Goal: Task Accomplishment & Management: Manage account settings

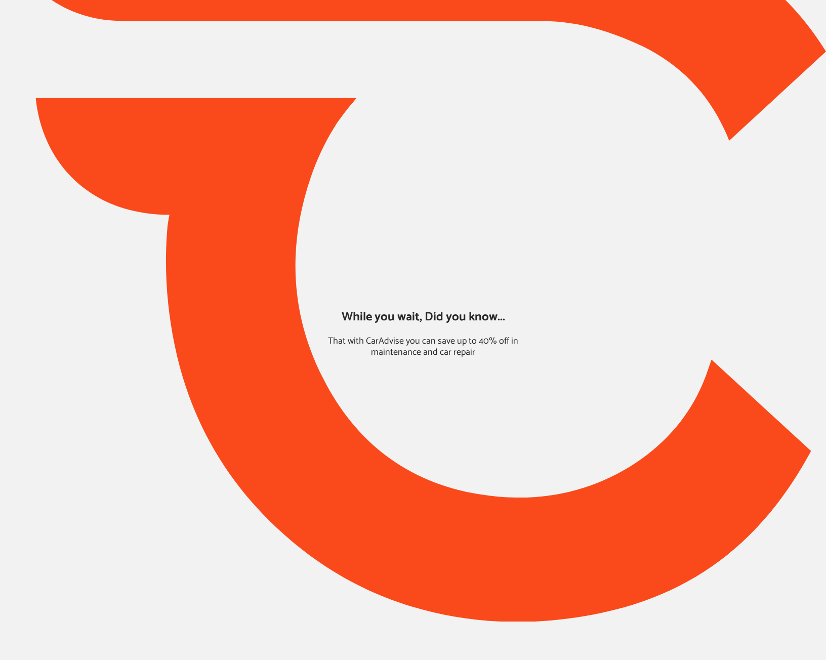
type input "*****"
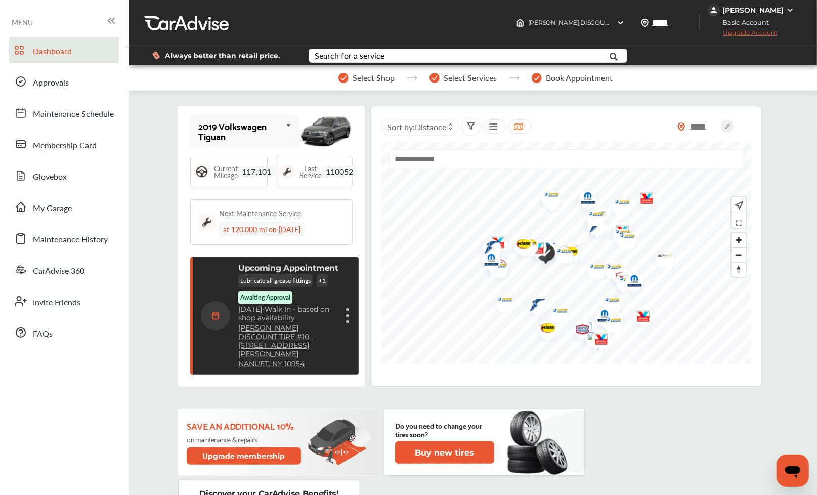
click at [769, 9] on div "[PERSON_NAME]" at bounding box center [753, 10] width 61 height 9
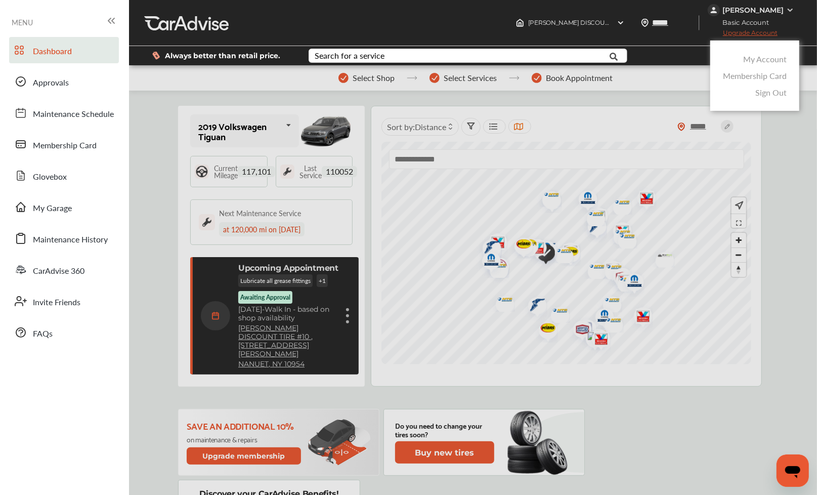
click at [762, 58] on link "My Account" at bounding box center [765, 59] width 44 height 12
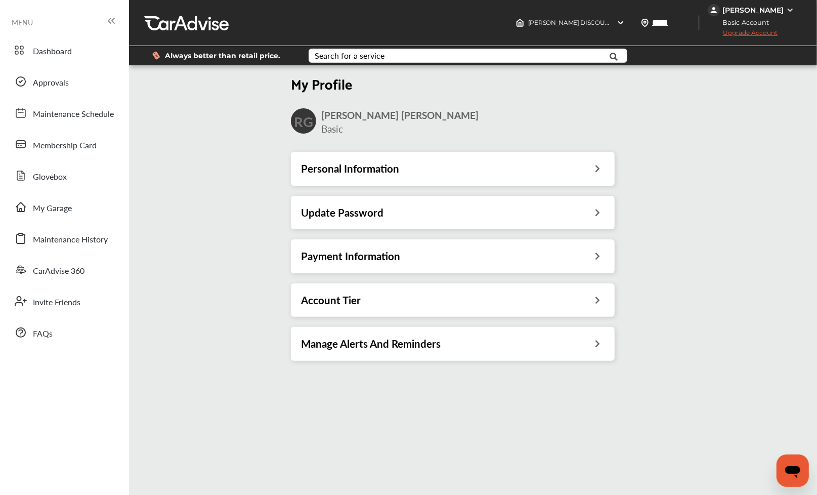
click at [462, 260] on div "Payment Information" at bounding box center [453, 255] width 304 height 13
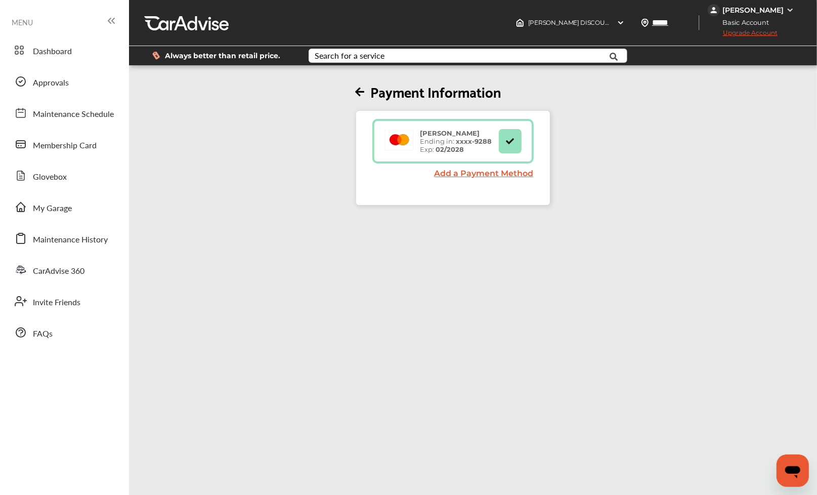
click at [511, 172] on link "Add a Payment Method" at bounding box center [484, 173] width 99 height 10
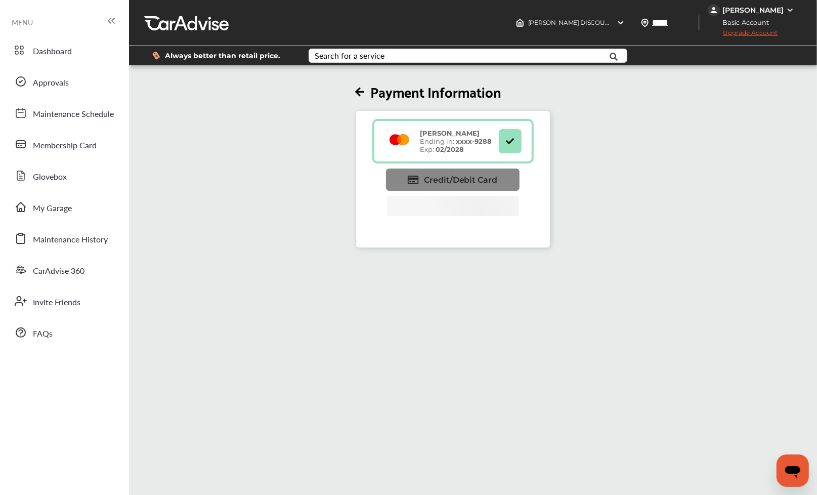
click at [475, 178] on span "Credit/Debit Card" at bounding box center [461, 180] width 74 height 10
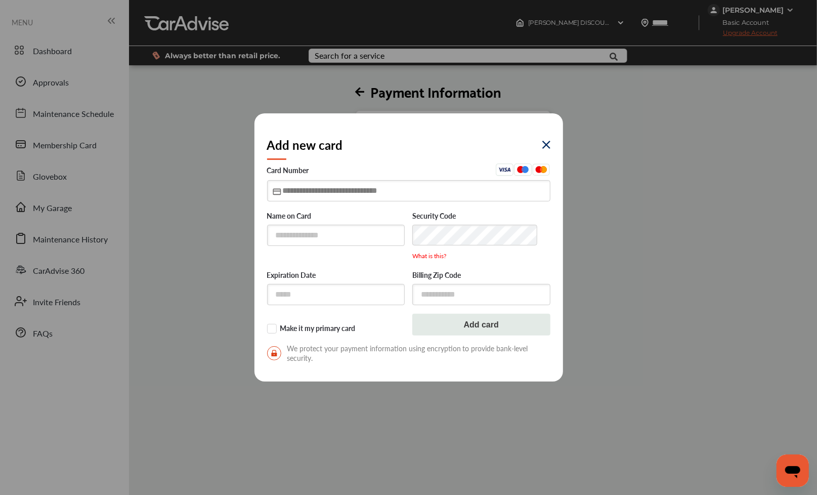
click at [412, 194] on input "text" at bounding box center [408, 190] width 283 height 21
click at [329, 189] on input "text" at bounding box center [408, 190] width 283 height 21
type input "**********"
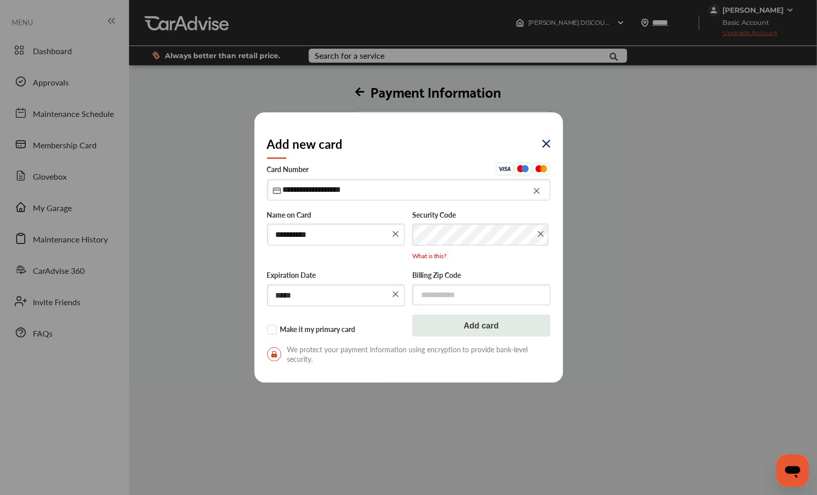
type input "*****"
click at [476, 327] on button "Add card" at bounding box center [481, 326] width 138 height 22
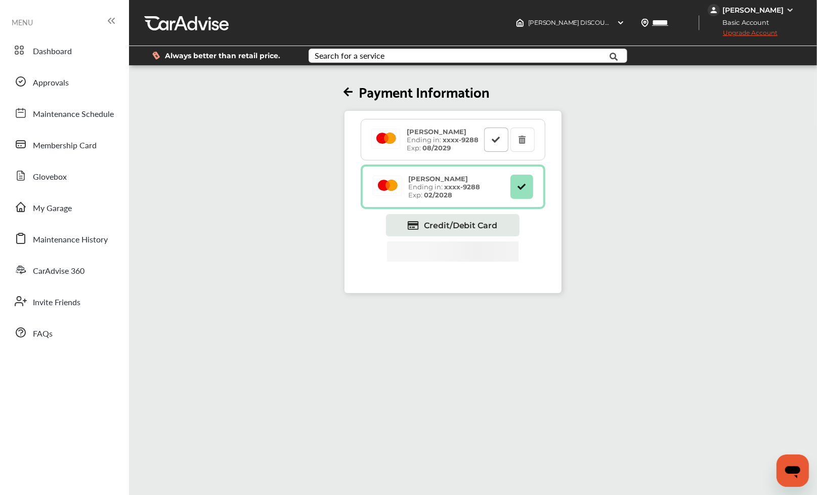
click at [497, 140] on icon at bounding box center [496, 139] width 10 height 7
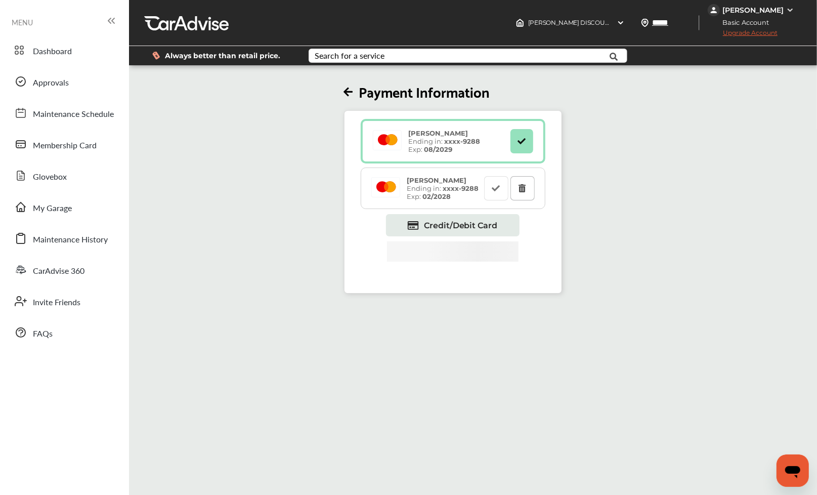
click at [527, 191] on icon at bounding box center [523, 187] width 10 height 7
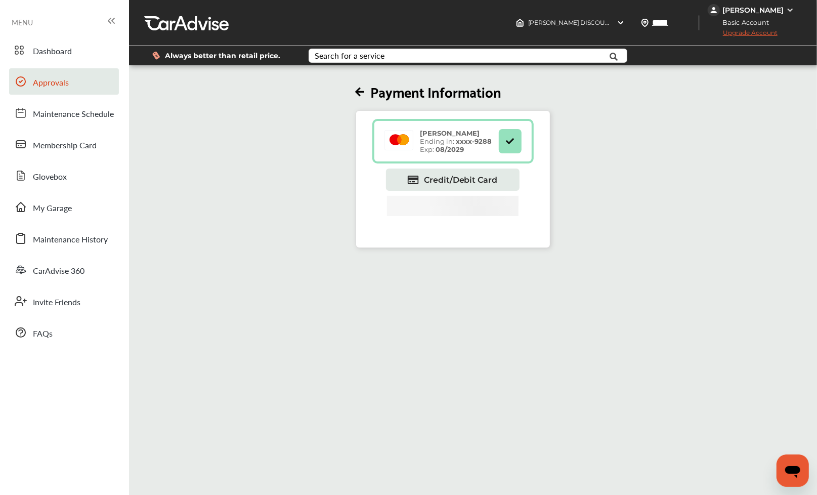
click at [57, 83] on span "Approvals" at bounding box center [51, 82] width 36 height 13
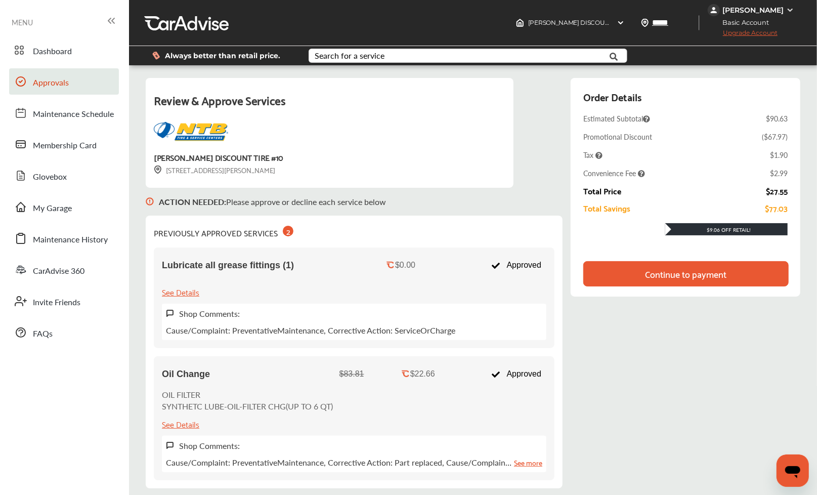
click at [677, 274] on div "Continue to payment" at bounding box center [685, 274] width 81 height 10
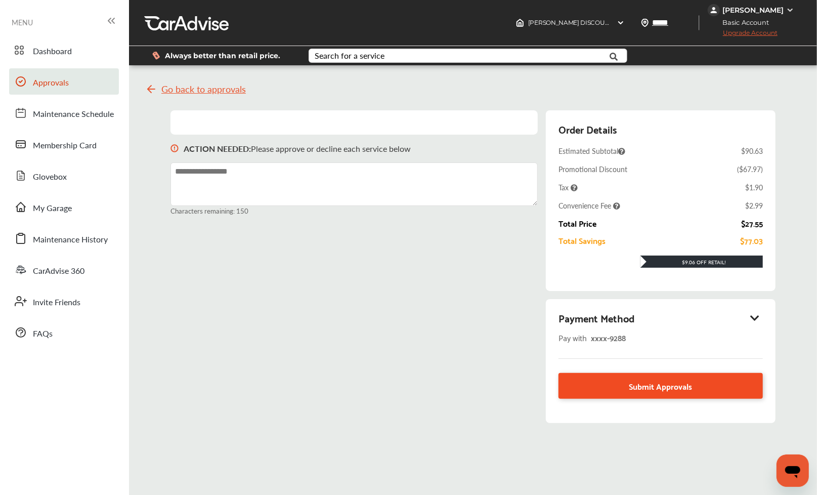
click at [678, 385] on span "Submit Approvals" at bounding box center [660, 386] width 63 height 14
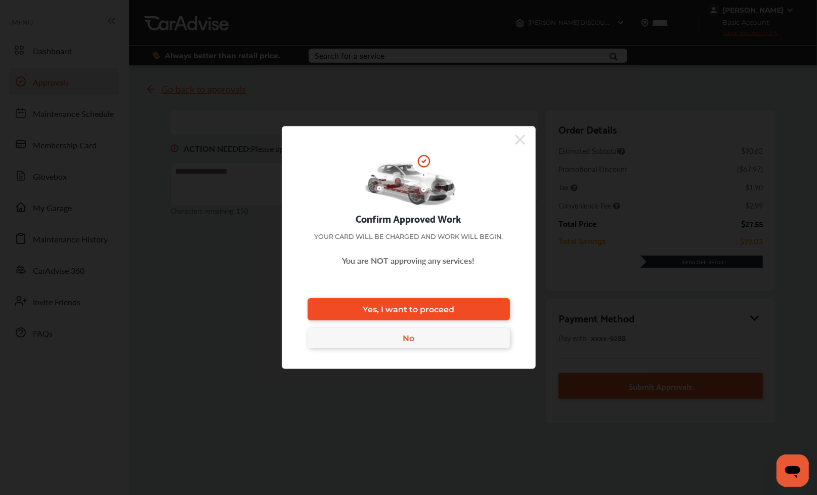
click at [460, 309] on link "Yes, I want to proceed" at bounding box center [409, 309] width 202 height 22
